Goal: Check status: Check status

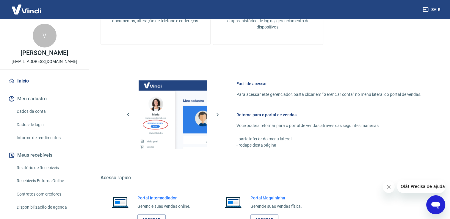
scroll to position [250, 0]
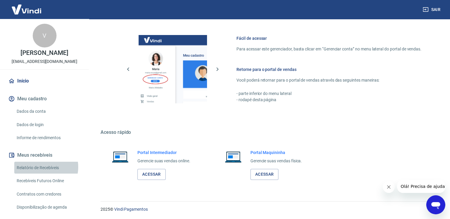
click at [41, 167] on link "Relatório de Recebíveis" at bounding box center [47, 168] width 67 height 12
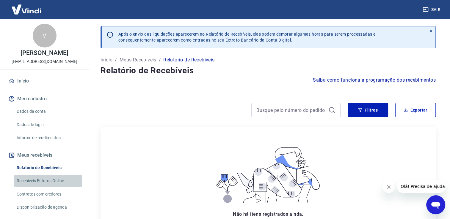
click at [59, 181] on link "Recebíveis Futuros Online" at bounding box center [47, 181] width 67 height 12
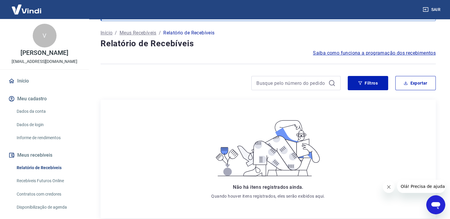
scroll to position [29, 0]
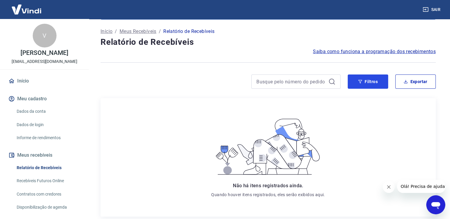
click at [347, 80] on button "Filtros" at bounding box center [367, 82] width 40 height 14
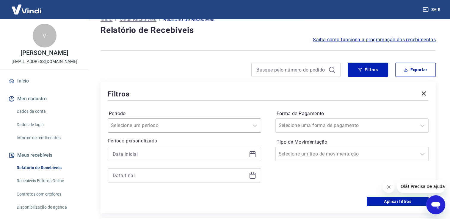
click at [227, 133] on div "Selecione um período" at bounding box center [184, 126] width 153 height 14
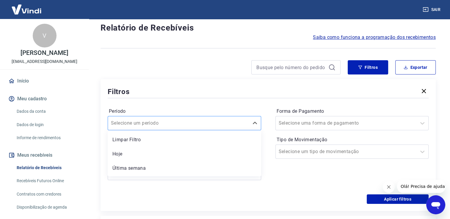
scroll to position [43, 0]
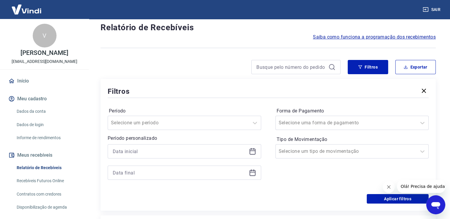
click at [214, 105] on div "Período Selecione um período Período personalizado Forma de Pagamento Selecione…" at bounding box center [268, 146] width 321 height 95
click at [205, 146] on div at bounding box center [184, 151] width 153 height 14
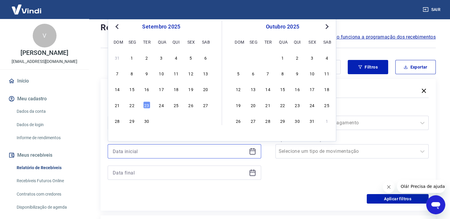
click at [204, 154] on input at bounding box center [180, 151] width 134 height 9
click at [284, 56] on div "1" at bounding box center [282, 57] width 7 height 7
type input "01/10/2025"
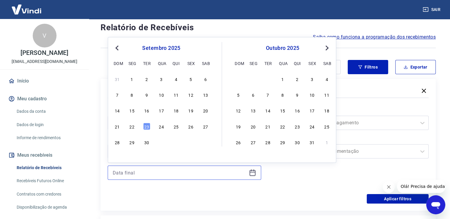
click at [243, 175] on input at bounding box center [180, 172] width 134 height 9
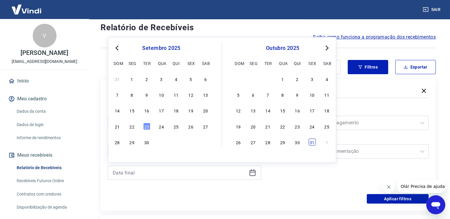
drag, startPoint x: 307, startPoint y: 137, endPoint x: 309, endPoint y: 140, distance: 3.2
click at [309, 140] on div "1 2 3 4 5 6 7 8 9 10 11 12 13 14 15 16 17 18 19 20 21 22 23 24 25 26 27 28 29 3…" at bounding box center [282, 111] width 97 height 72
click at [309, 140] on div "31" at bounding box center [311, 142] width 7 height 7
type input "31/10/2025"
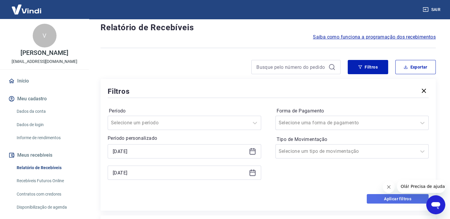
click at [373, 197] on button "Aplicar filtros" at bounding box center [397, 199] width 62 height 10
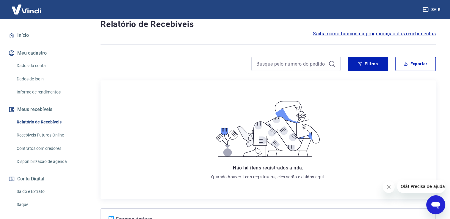
scroll to position [46, 0]
click at [45, 135] on link "Recebíveis Futuros Online" at bounding box center [47, 135] width 67 height 12
click at [55, 136] on link "Recebíveis Futuros Online" at bounding box center [47, 135] width 67 height 12
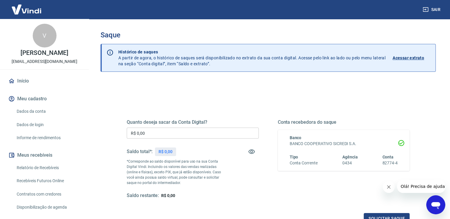
click at [414, 62] on link "Acessar extrato" at bounding box center [411, 58] width 38 height 18
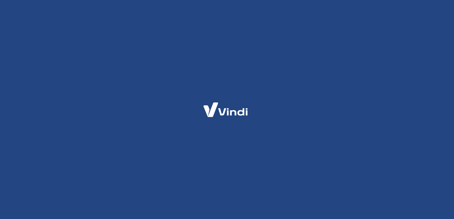
click at [412, 61] on div at bounding box center [227, 109] width 454 height 219
